Goal: Information Seeking & Learning: Learn about a topic

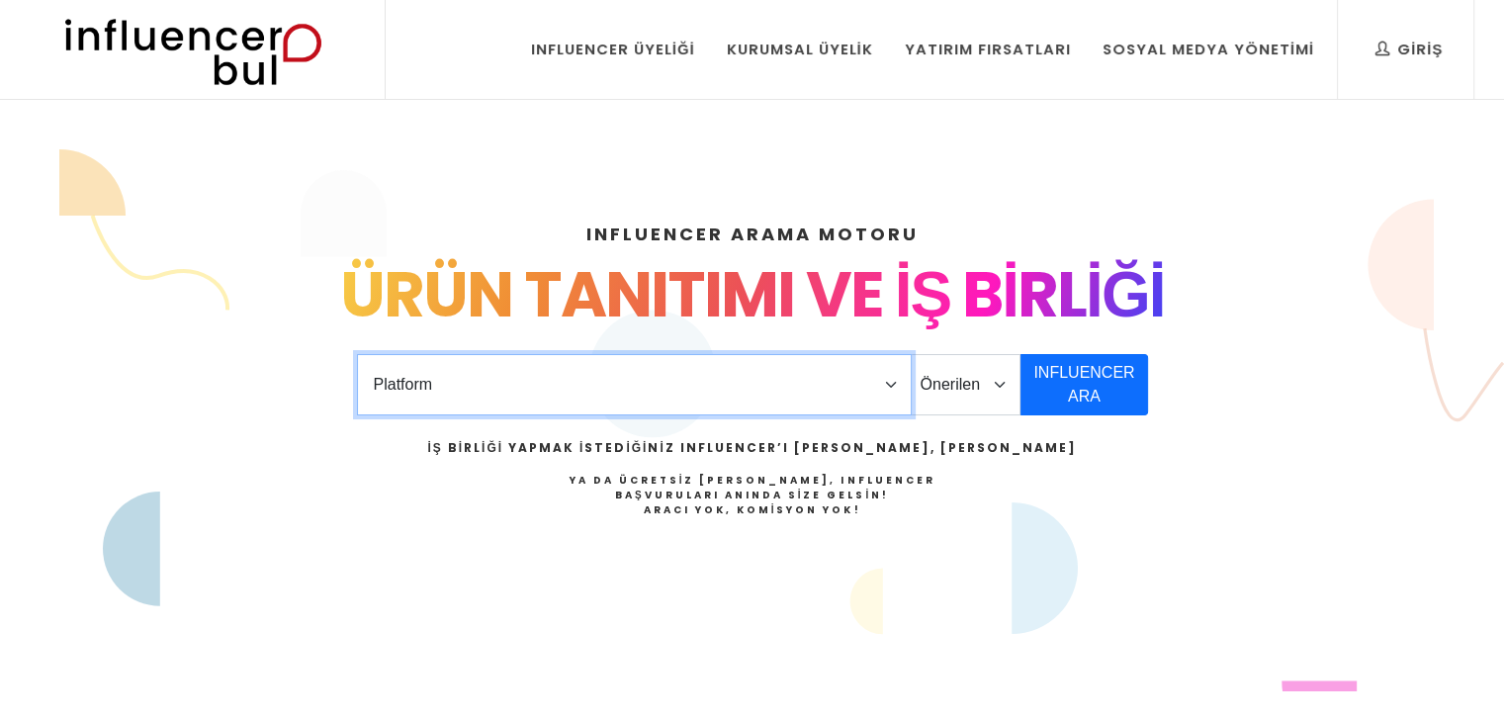
click at [893, 384] on select "Platform Instagram Facebook Youtube Tiktok Twitter Twitch" at bounding box center [634, 384] width 555 height 61
select select "1"
click at [357, 354] on select "Platform Instagram Facebook Youtube Tiktok Twitter Twitch" at bounding box center [634, 384] width 555 height 61
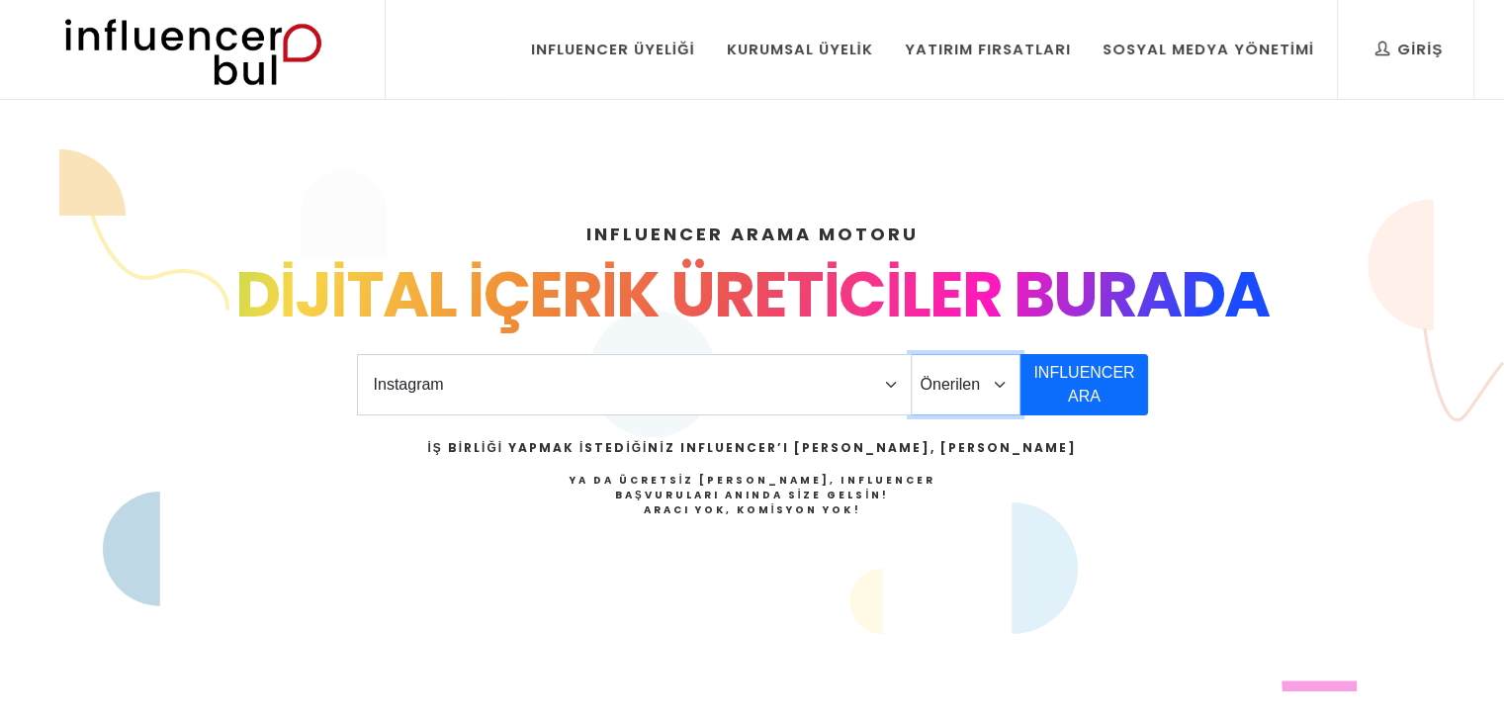
click at [963, 388] on select "Önerilen Influencerlar Aile & Çocuk & Ebeveyn Alışveriş & Giyim & Aksesuar Arab…" at bounding box center [966, 384] width 111 height 61
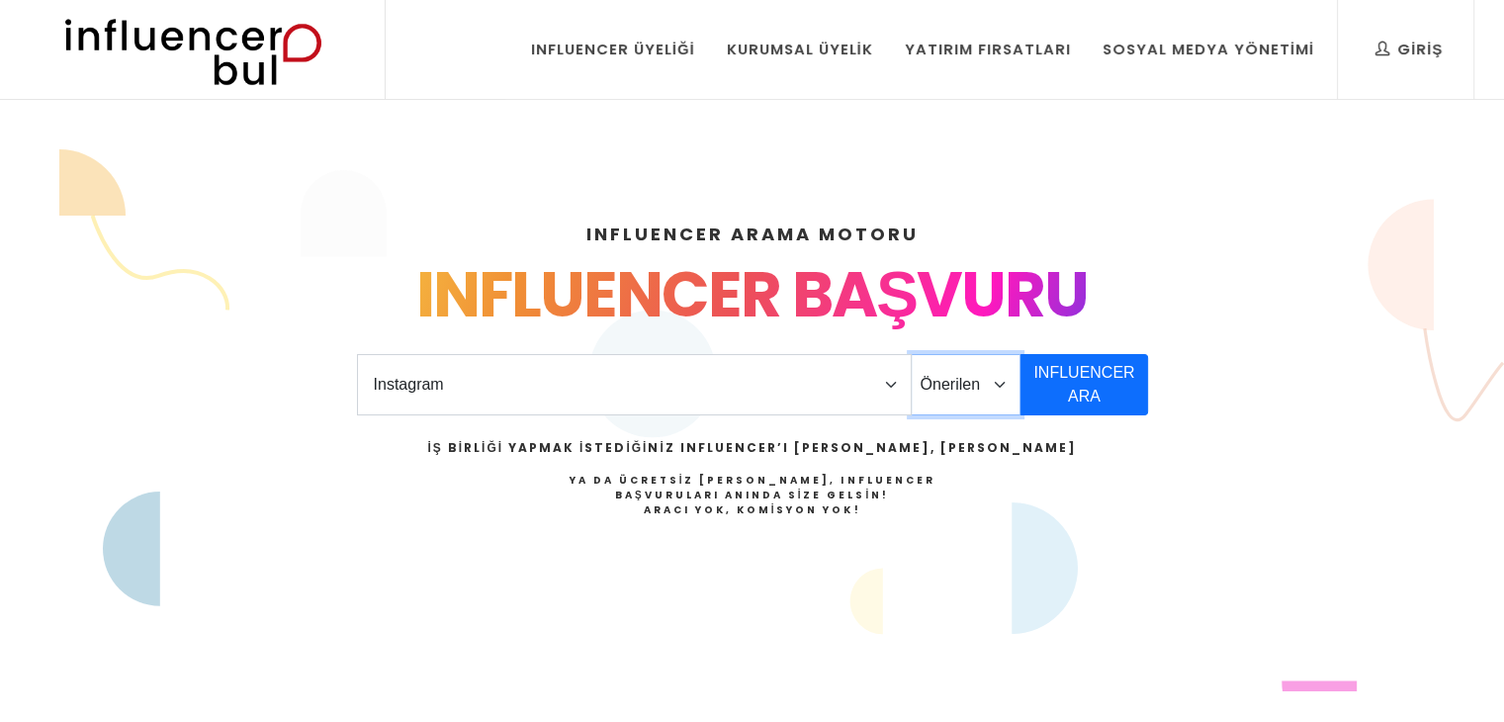
select select "18"
click at [911, 354] on select "Önerilen Influencerlar Aile & Çocuk & Ebeveyn Alışveriş & Giyim & Aksesuar Arab…" at bounding box center [966, 384] width 111 height 61
click at [1107, 387] on button "INFLUENCER ARA" at bounding box center [1084, 384] width 127 height 61
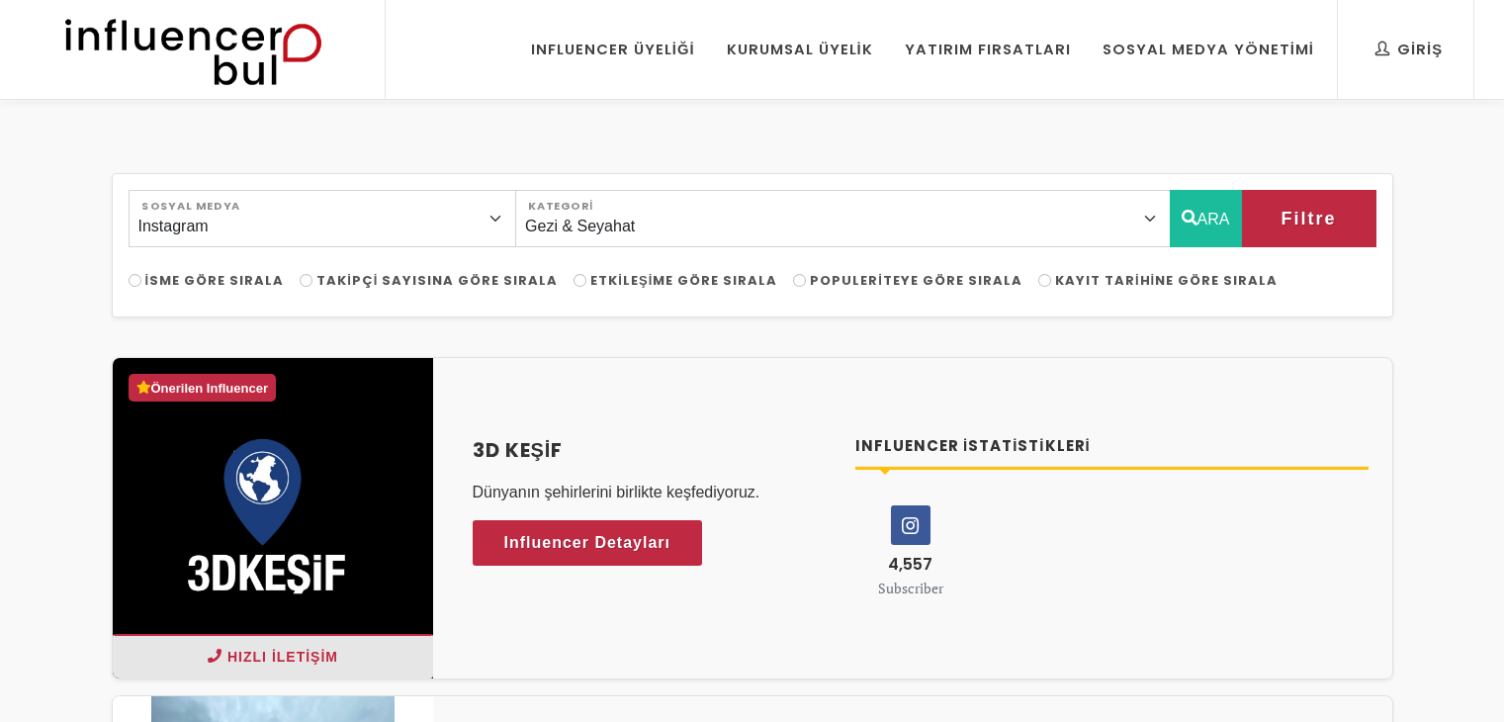
select select "18"
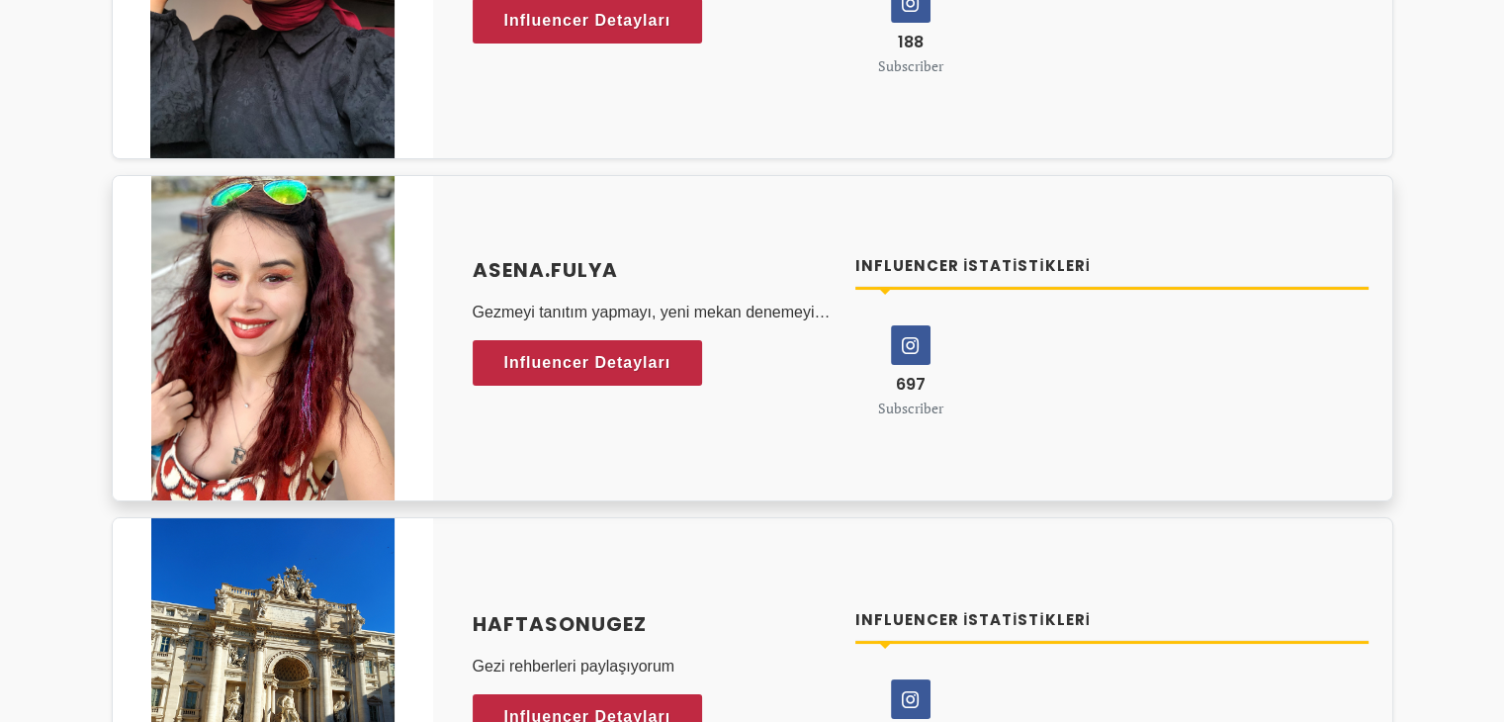
scroll to position [7616, 0]
